Goal: Find specific page/section: Find specific page/section

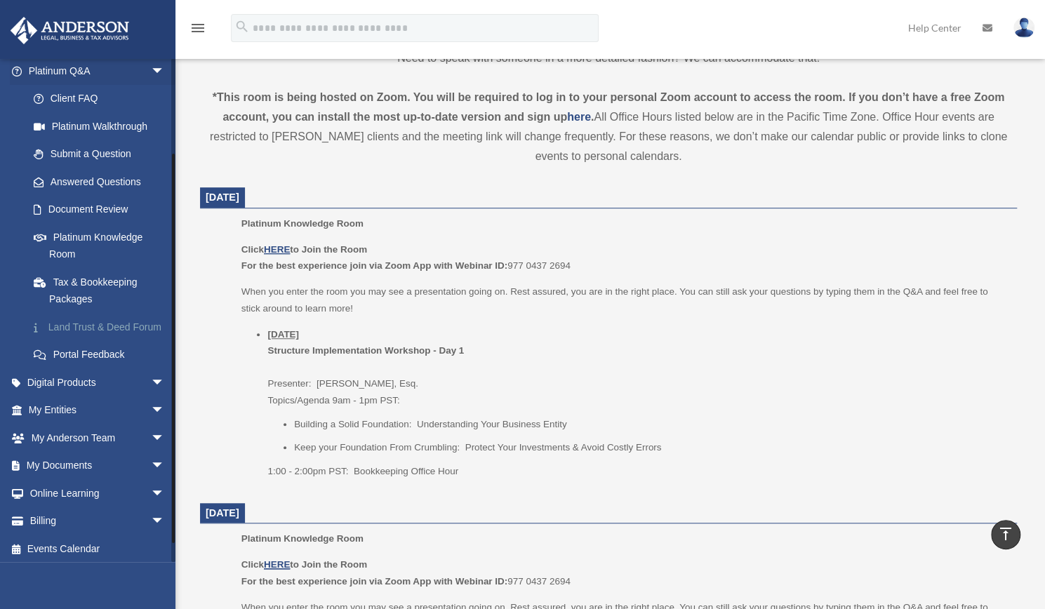
scroll to position [137, 0]
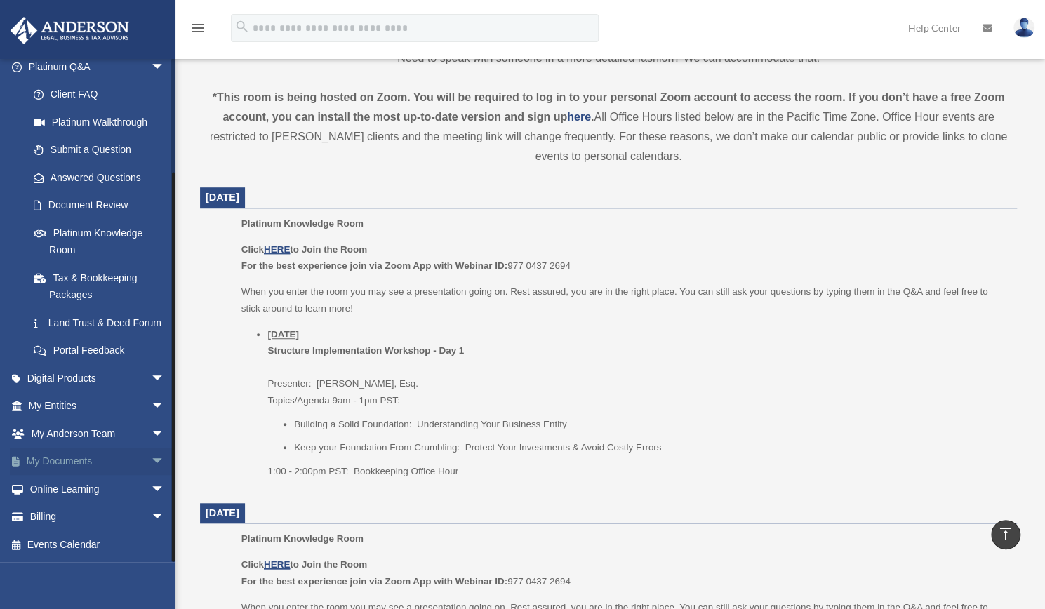
click at [151, 462] on span "arrow_drop_down" at bounding box center [165, 462] width 28 height 29
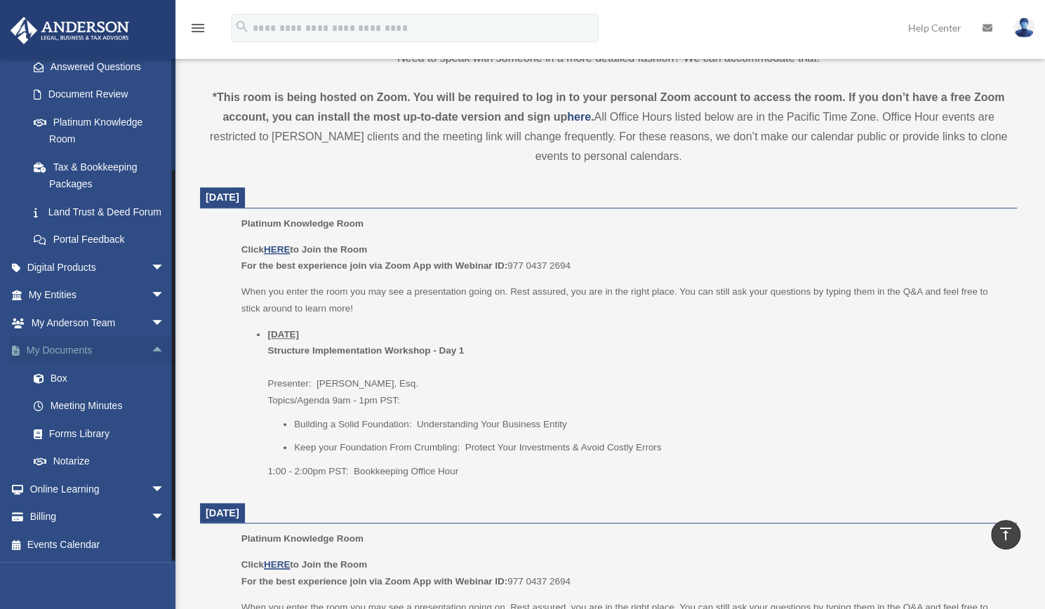
scroll to position [248, 0]
click at [151, 295] on span "arrow_drop_down" at bounding box center [165, 295] width 28 height 29
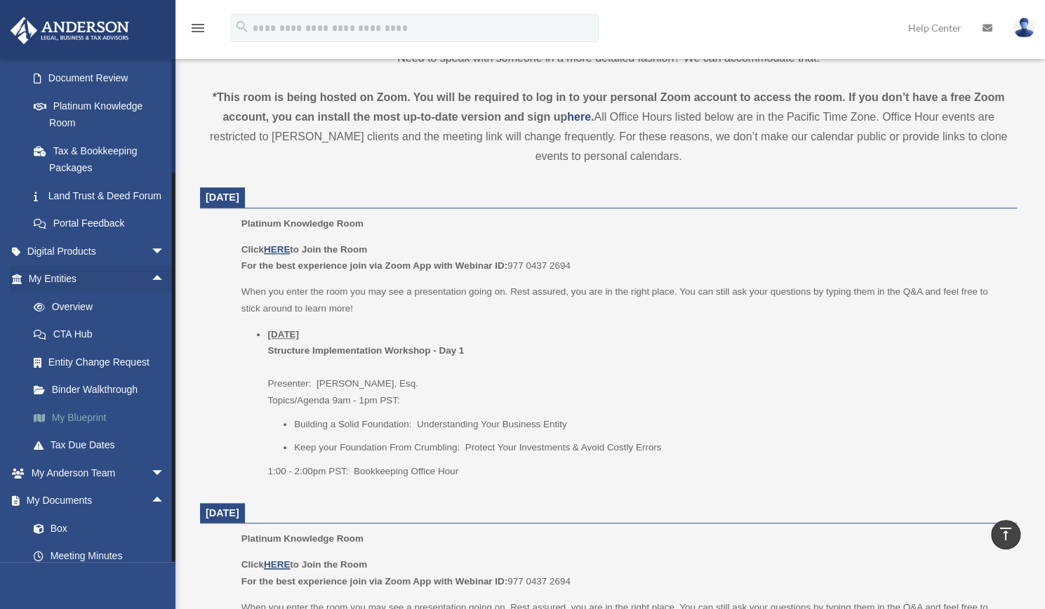
click at [86, 431] on link "My Blueprint" at bounding box center [103, 417] width 166 height 28
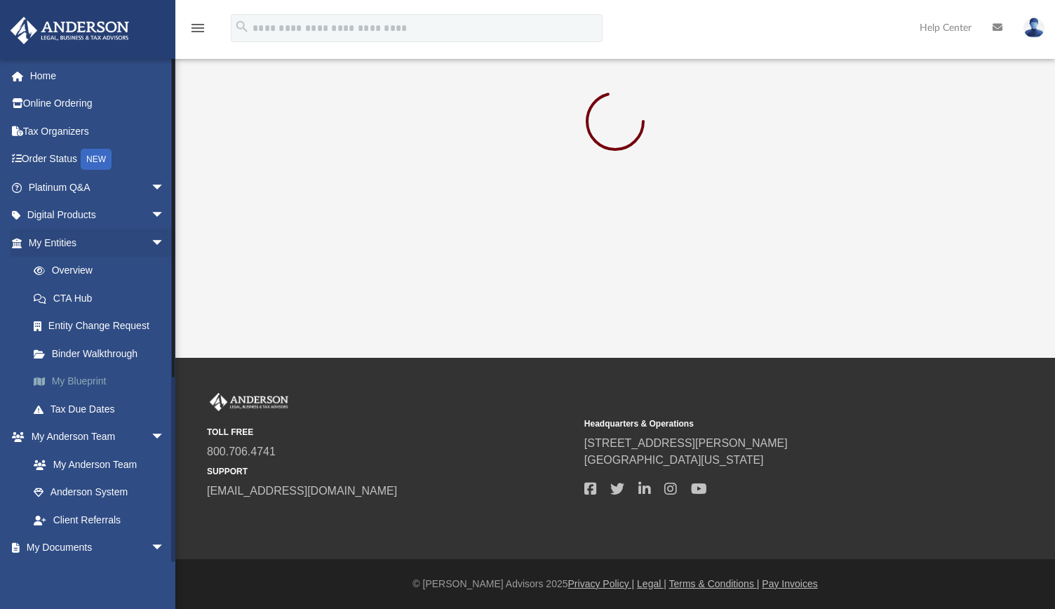
click at [95, 381] on link "My Blueprint" at bounding box center [103, 382] width 166 height 28
click at [48, 72] on link "Home" at bounding box center [98, 76] width 176 height 28
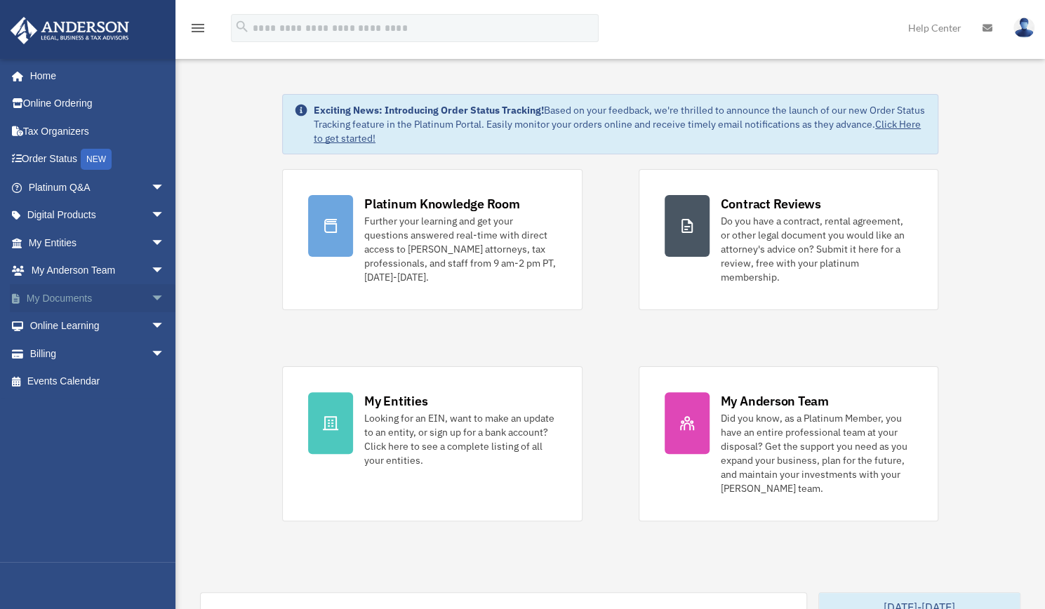
click at [151, 300] on span "arrow_drop_down" at bounding box center [165, 298] width 28 height 29
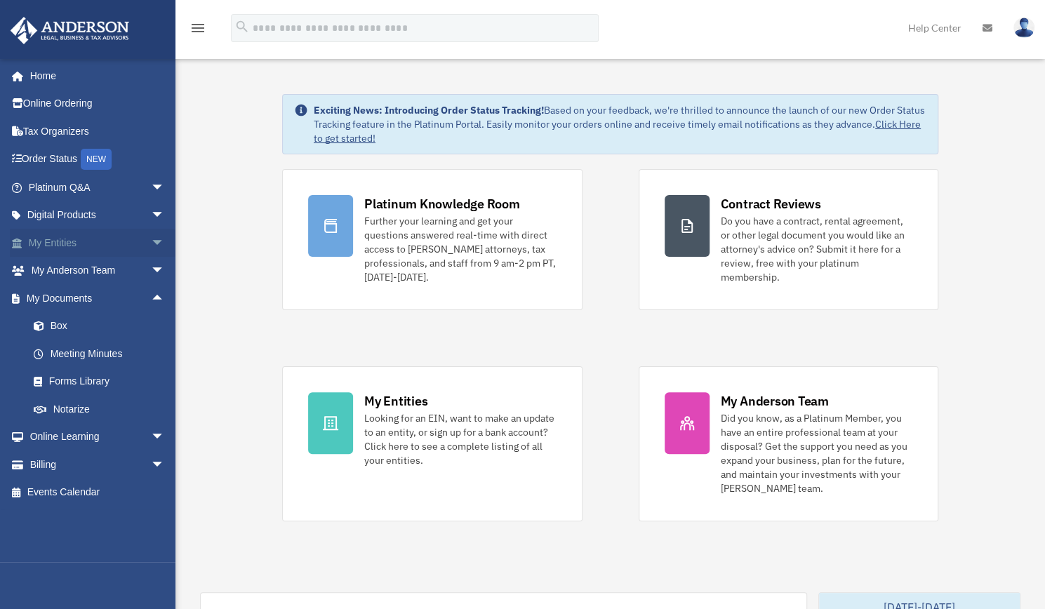
click at [151, 246] on span "arrow_drop_down" at bounding box center [165, 243] width 28 height 29
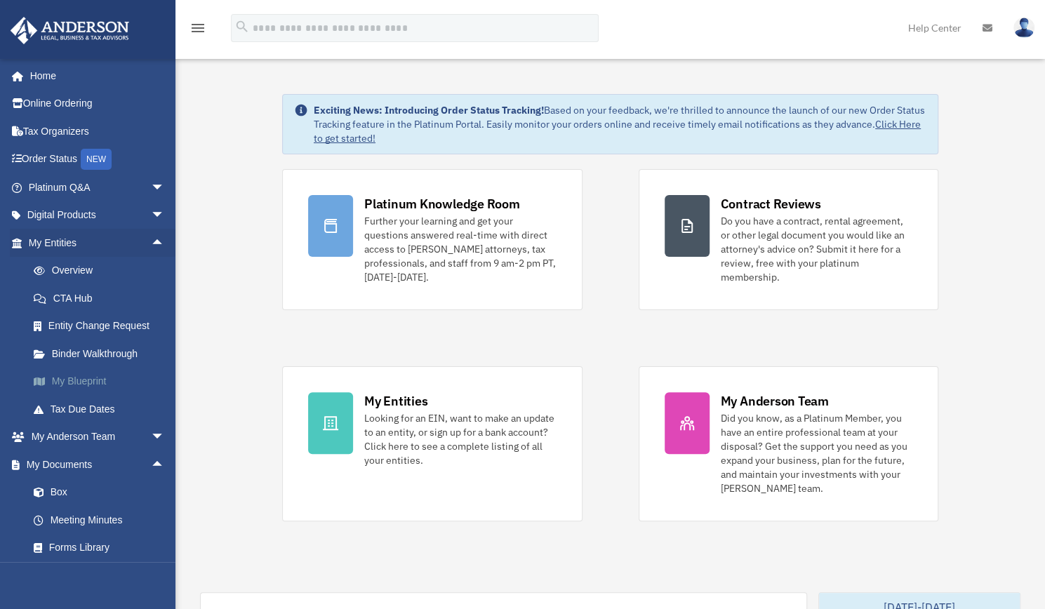
click at [86, 378] on link "My Blueprint" at bounding box center [103, 382] width 166 height 28
